Goal: Information Seeking & Learning: Learn about a topic

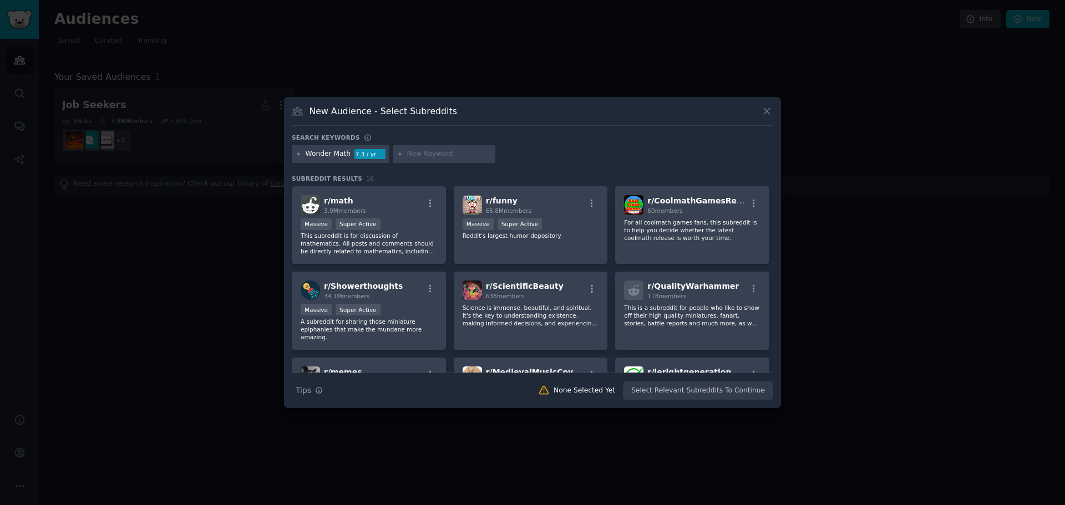
click at [298, 155] on icon at bounding box center [298, 153] width 3 height 3
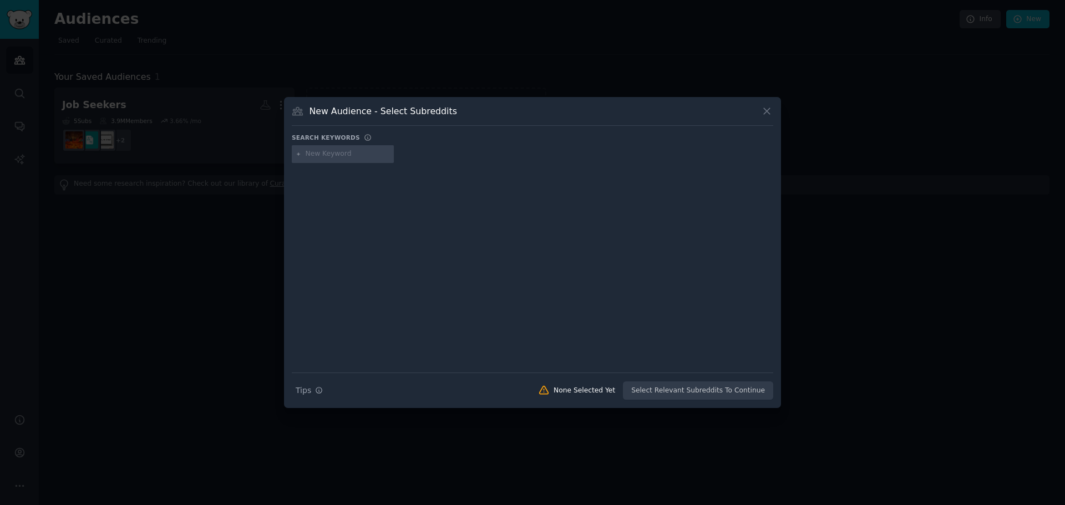
click at [309, 154] on input "text" at bounding box center [348, 154] width 84 height 10
type input "mathnasium"
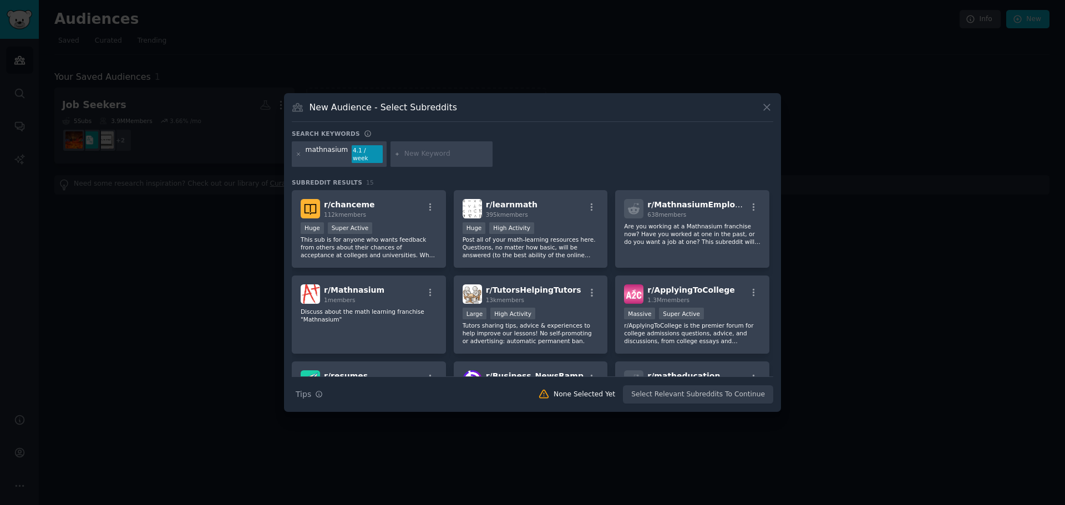
click at [421, 149] on input "text" at bounding box center [446, 154] width 84 height 10
click at [421, 152] on input "text" at bounding box center [446, 154] width 84 height 10
type input "kumon"
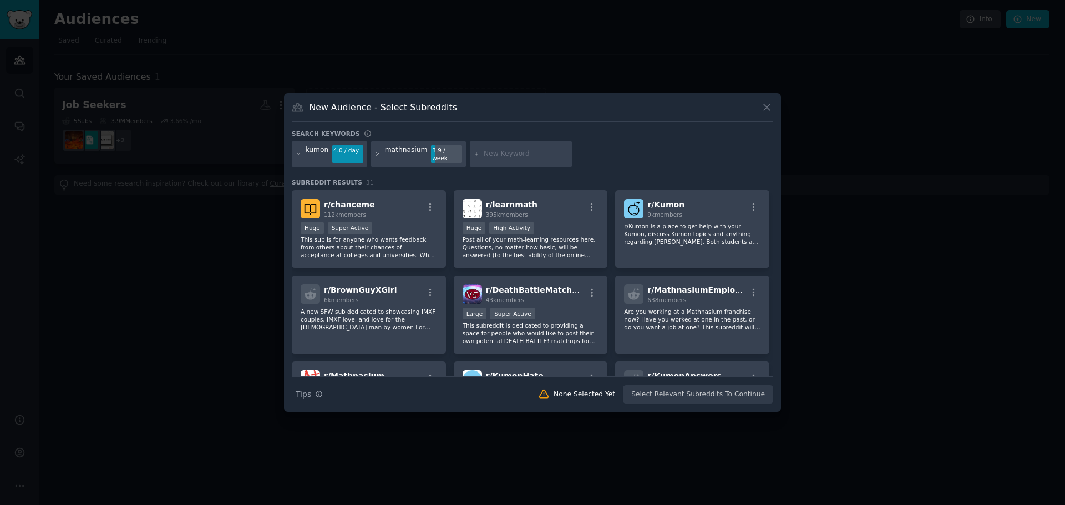
click at [377, 155] on icon at bounding box center [378, 153] width 3 height 3
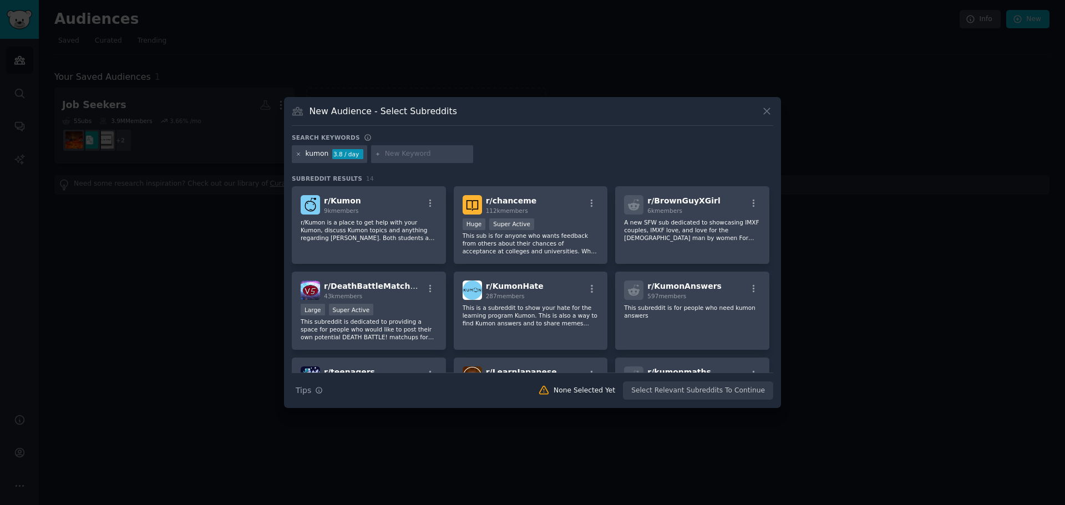
click at [298, 157] on icon at bounding box center [299, 154] width 6 height 6
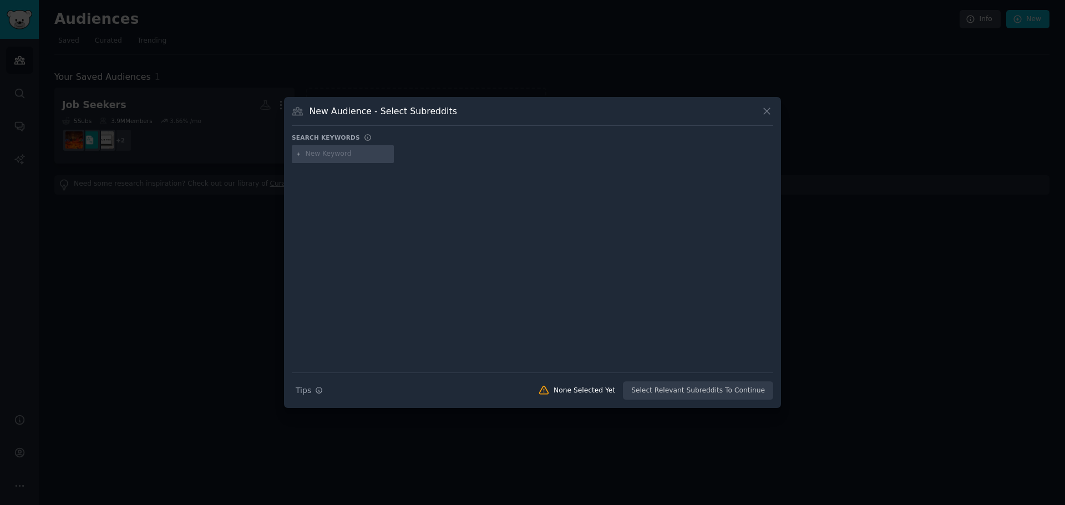
click at [317, 152] on input "text" at bounding box center [348, 154] width 84 height 10
type input "[MEDICAL_DATA]"
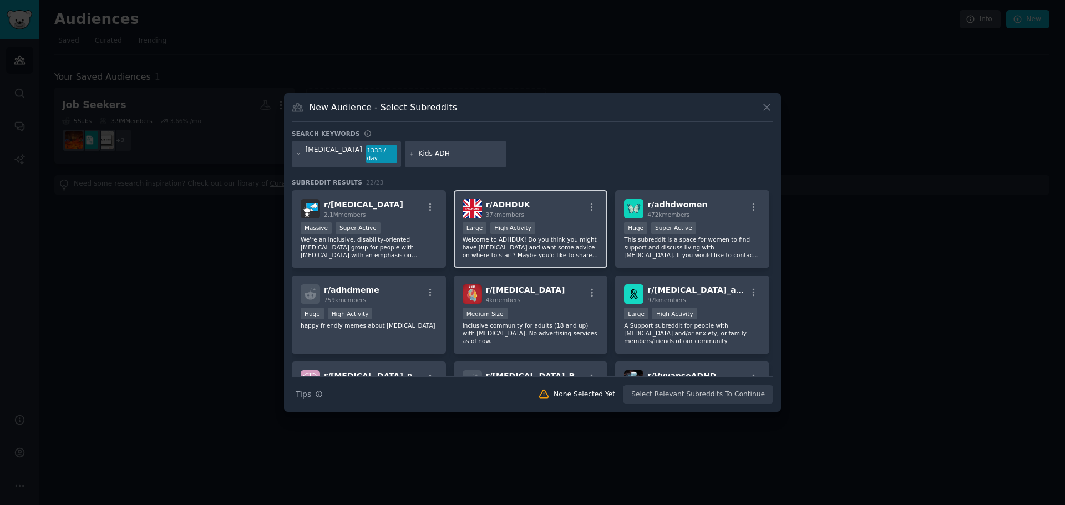
type input "Kids [MEDICAL_DATA]"
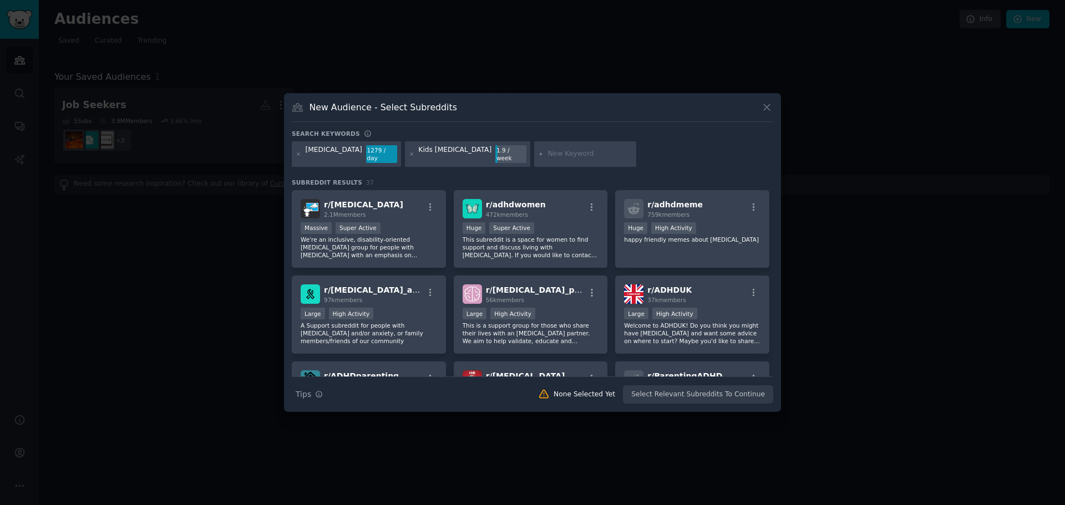
click at [578, 169] on div "Search keywords [MEDICAL_DATA] 1279 / day Kids [MEDICAL_DATA] 1.9 / week Subred…" at bounding box center [532, 267] width 481 height 274
click at [409, 152] on icon at bounding box center [412, 154] width 6 height 6
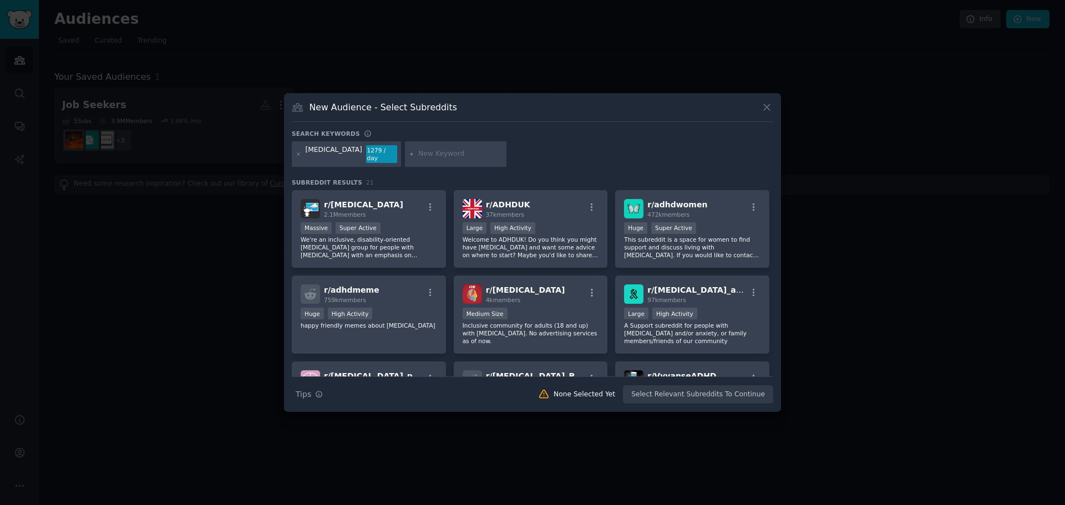
click at [418, 152] on input "text" at bounding box center [460, 154] width 84 height 10
type input "A"
type input "[MEDICAL_DATA] kid"
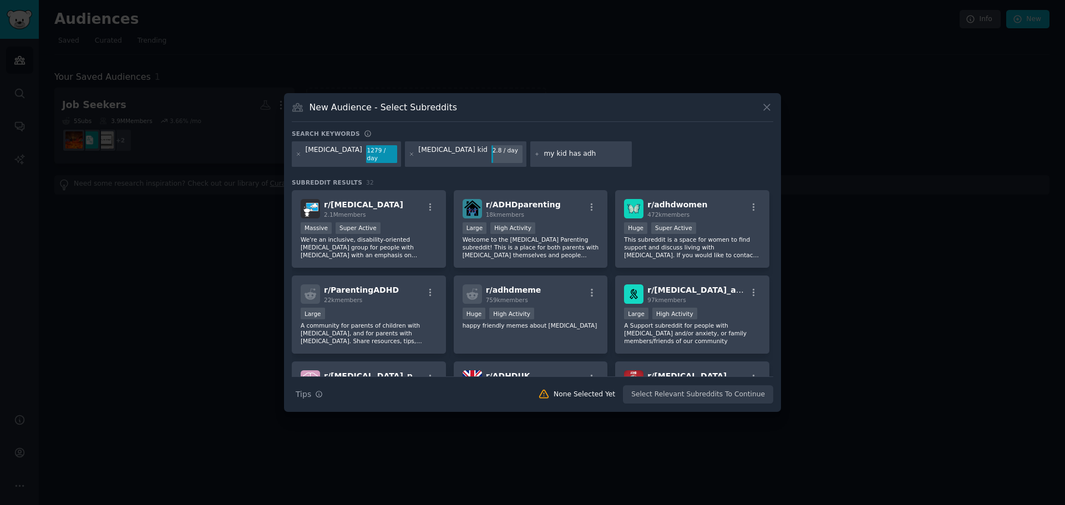
type input "my kid has [MEDICAL_DATA]"
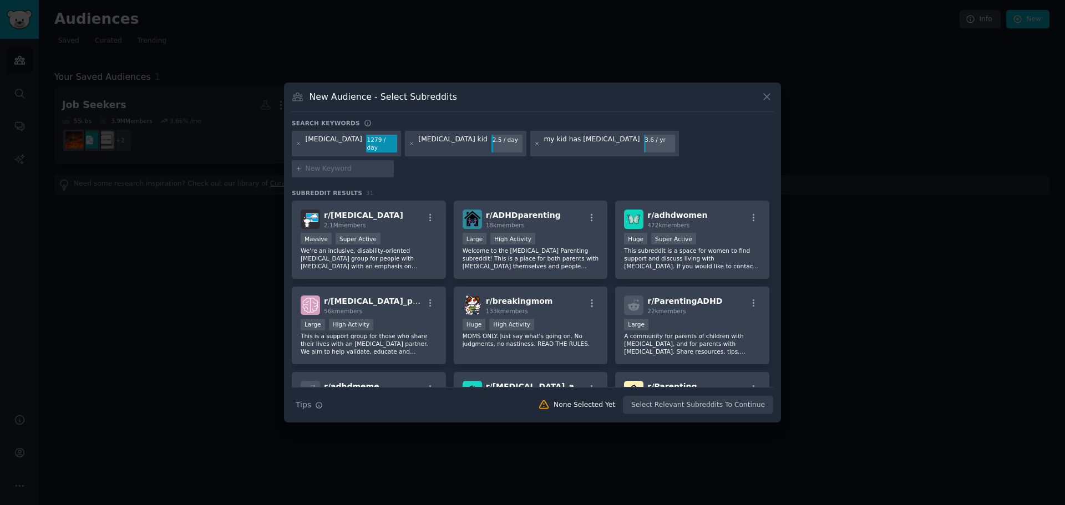
click at [534, 147] on icon at bounding box center [537, 144] width 6 height 6
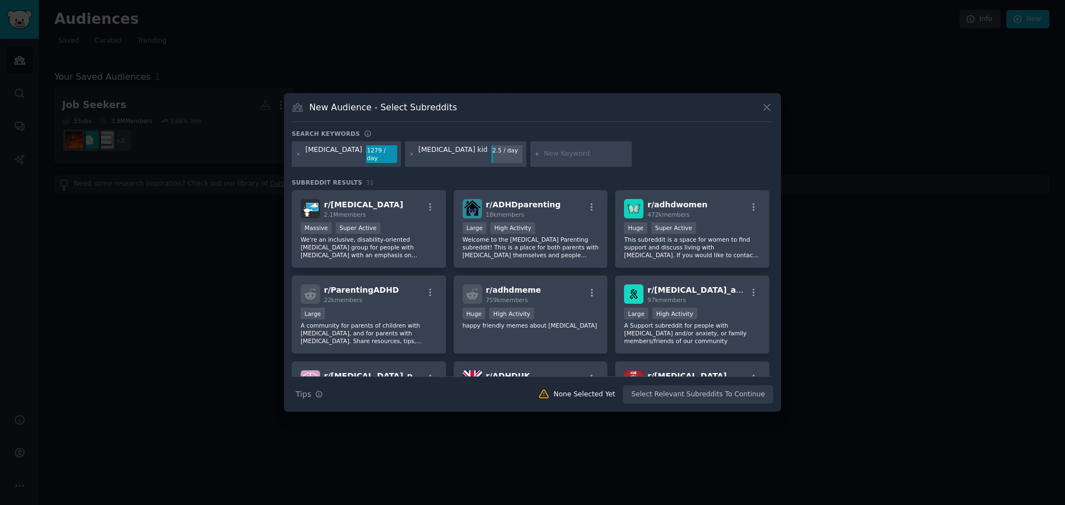
click at [543, 153] on input "text" at bounding box center [585, 154] width 84 height 10
type input "my [MEDICAL_DATA]"
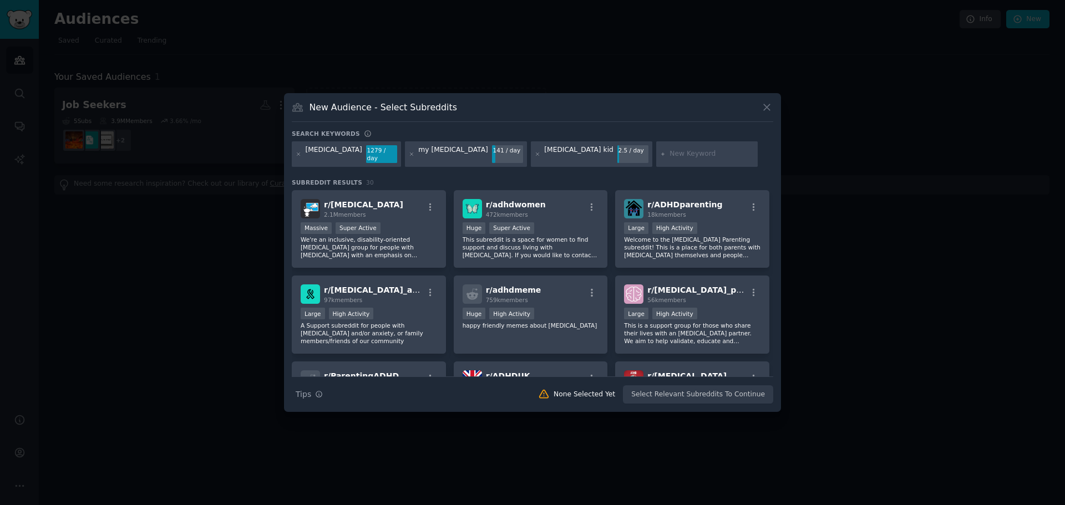
click at [445, 173] on div "Search keywords [MEDICAL_DATA] 1279 / day my [MEDICAL_DATA] 141 / day [MEDICAL_…" at bounding box center [532, 267] width 481 height 274
click at [669, 151] on input "text" at bounding box center [711, 154] width 84 height 10
type input "math anxiety"
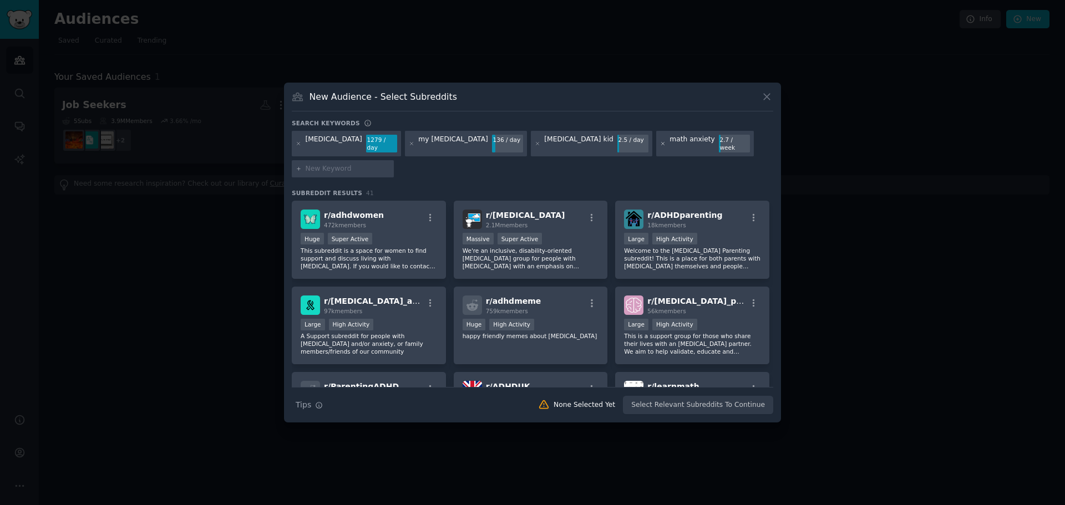
click at [660, 147] on icon at bounding box center [663, 144] width 6 height 6
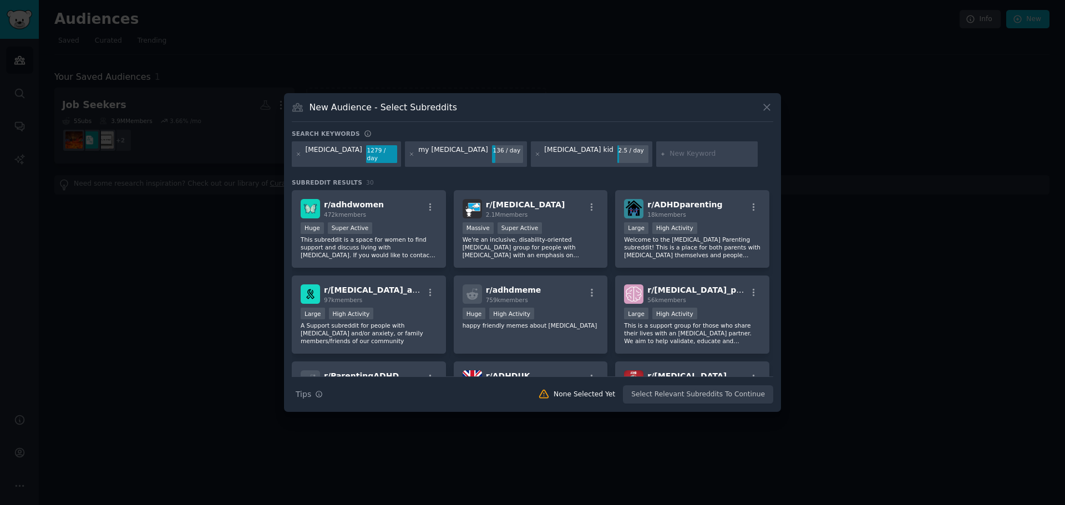
click at [549, 172] on div "Search keywords [MEDICAL_DATA] 1279 / day my [MEDICAL_DATA] 136 / day [MEDICAL_…" at bounding box center [532, 267] width 481 height 274
click at [669, 149] on input "text" at bounding box center [711, 154] width 84 height 10
type input "[MEDICAL_DATA]"
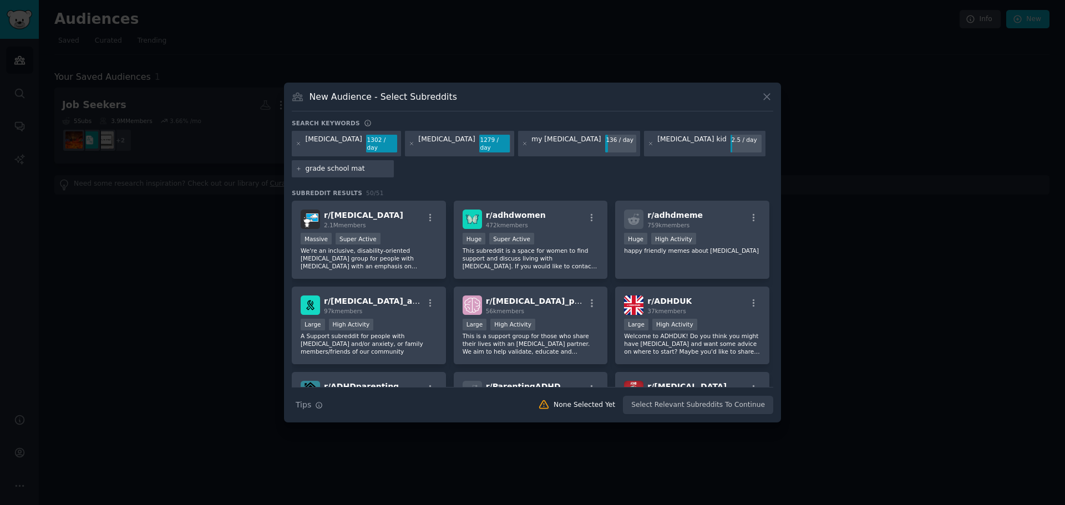
type input "grade school math"
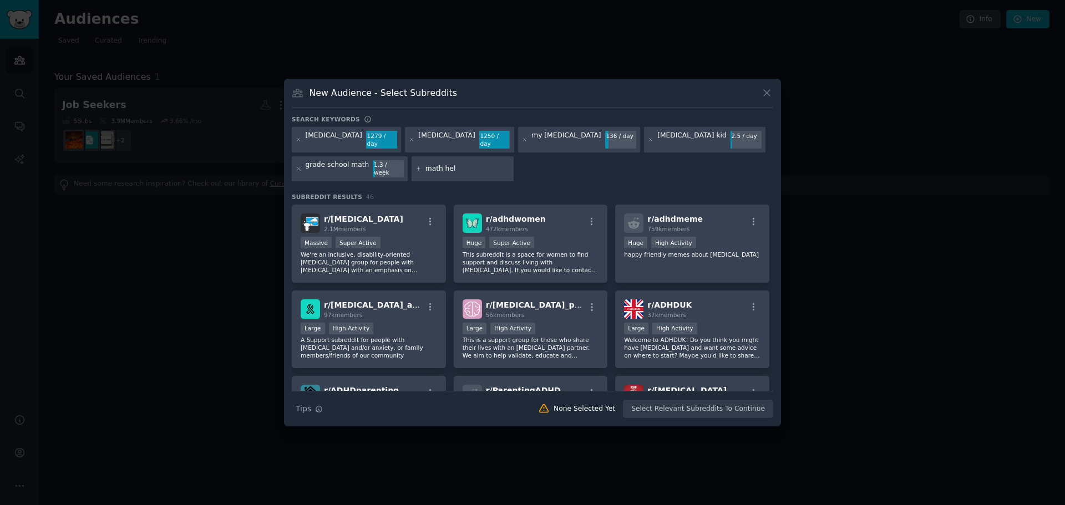
type input "math help"
type input "5th grade math"
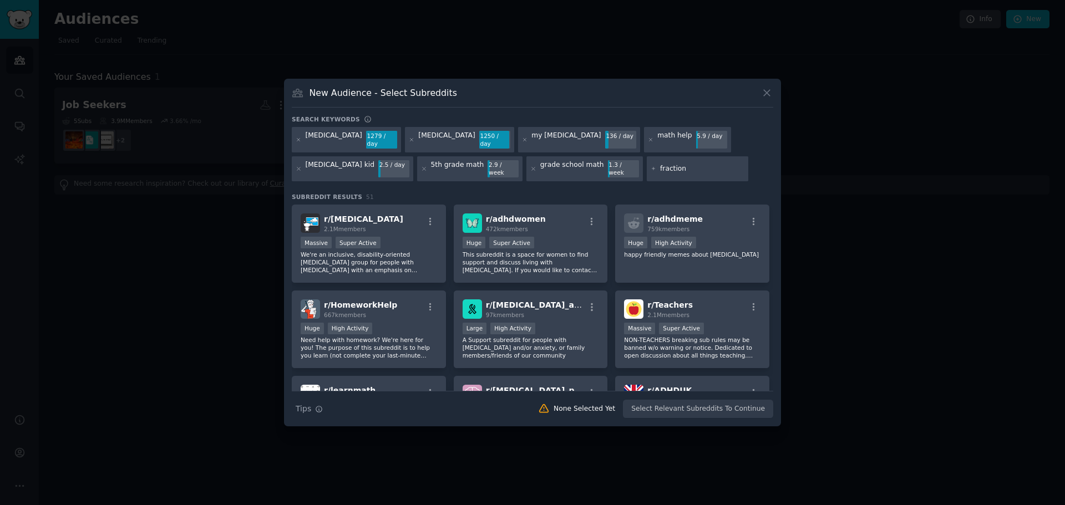
type input "fractions"
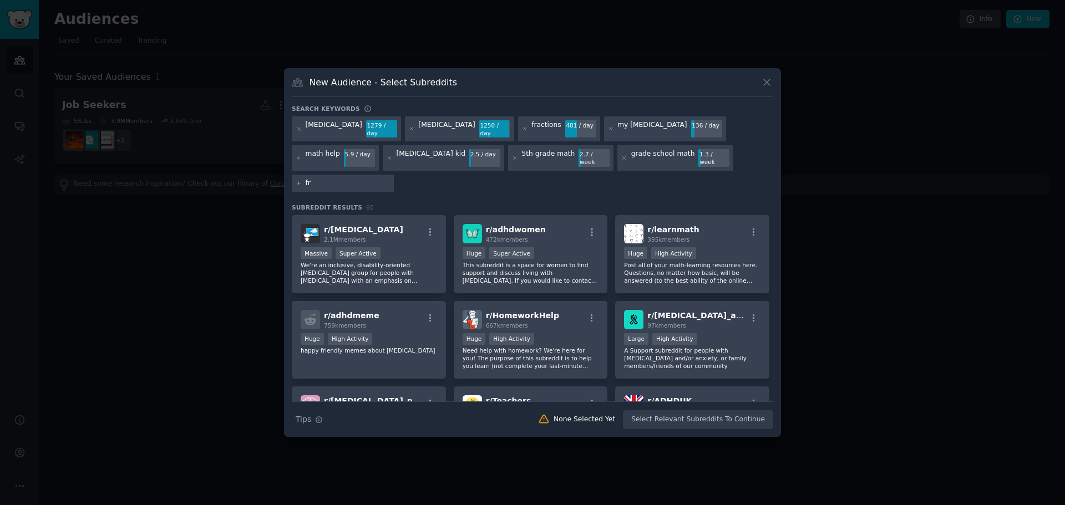
type input "f"
click at [390, 179] on input "text" at bounding box center [348, 184] width 84 height 10
type input "addition"
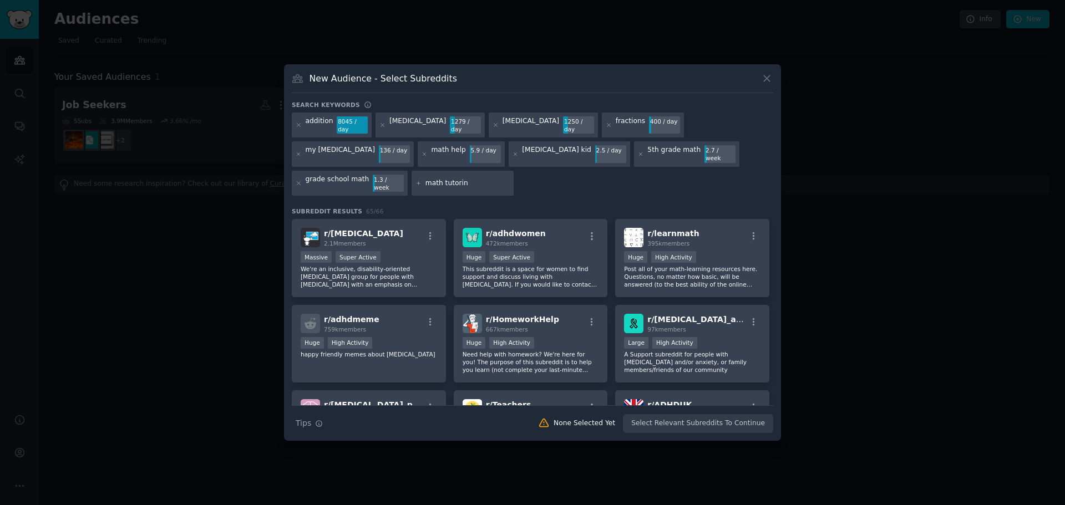
type input "math tutoring"
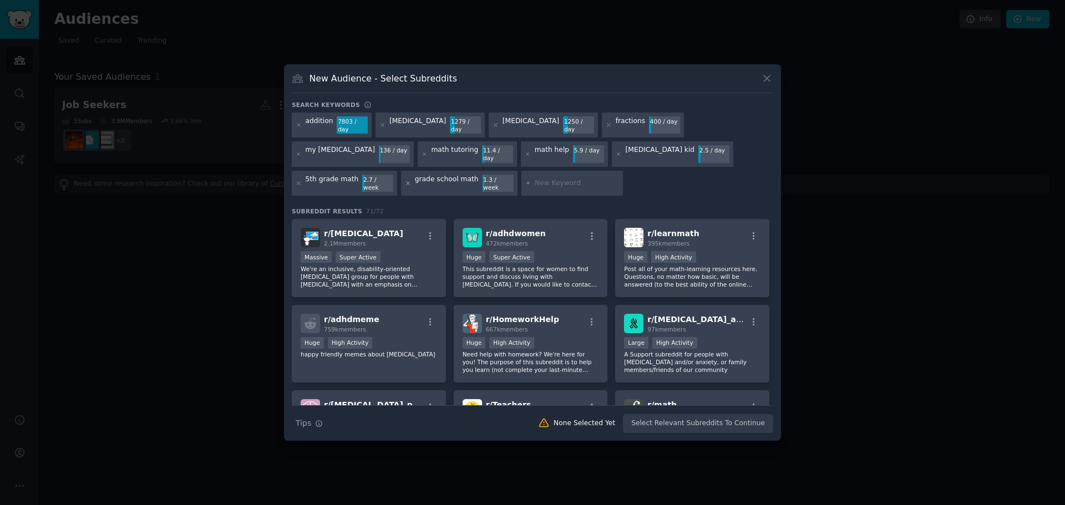
click at [406, 182] on icon at bounding box center [407, 183] width 3 height 3
